Goal: Browse casually

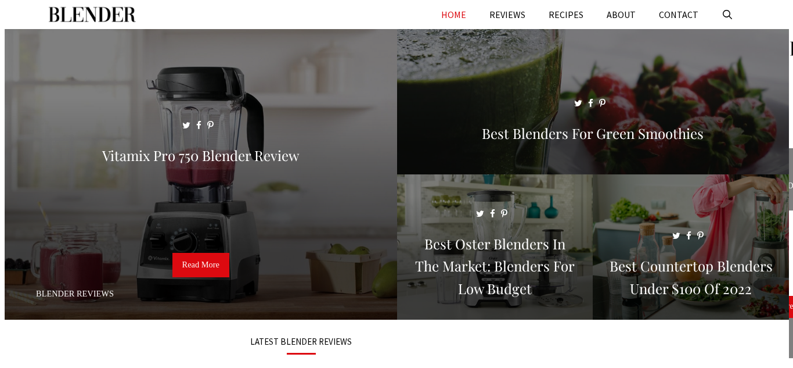
scroll to position [232, 0]
